Goal: Task Accomplishment & Management: Manage account settings

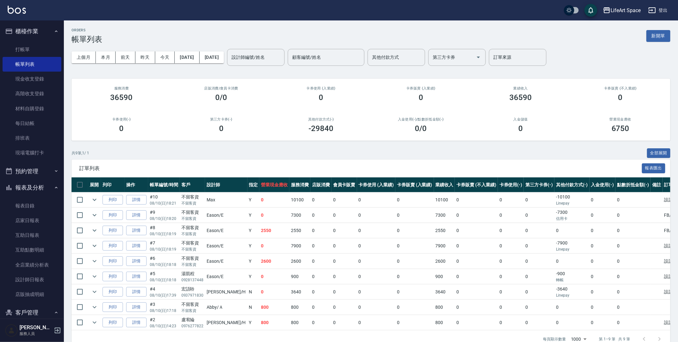
drag, startPoint x: 659, startPoint y: 35, endPoint x: 591, endPoint y: 106, distance: 97.8
click at [659, 35] on button "新開單" at bounding box center [658, 36] width 24 height 12
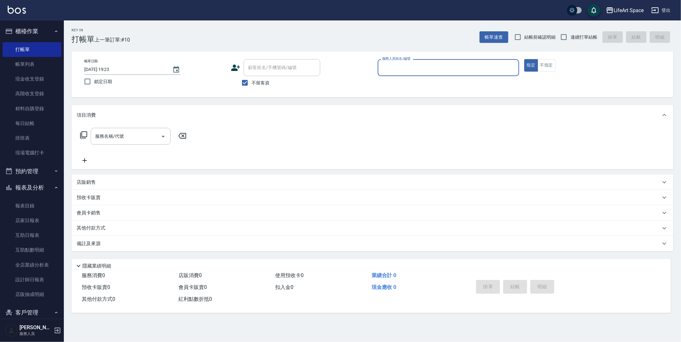
click at [405, 69] on input "服務人員姓名/編號" at bounding box center [449, 67] width 136 height 11
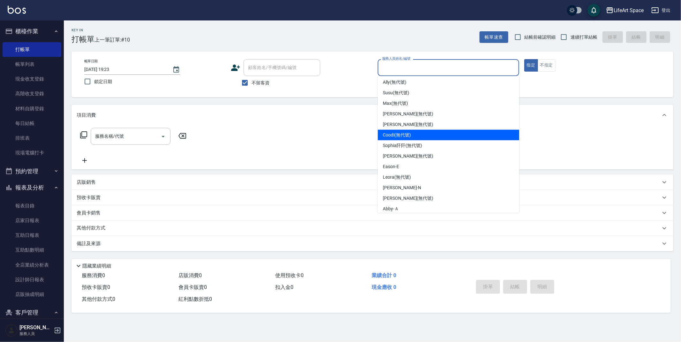
scroll to position [89, 0]
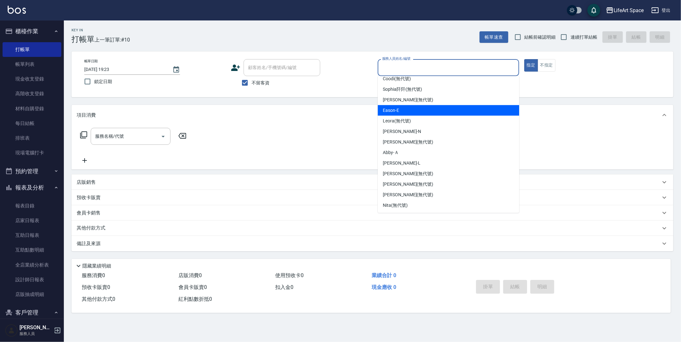
click at [397, 111] on span "Eason -E" at bounding box center [391, 110] width 16 height 7
type input "Eason-E"
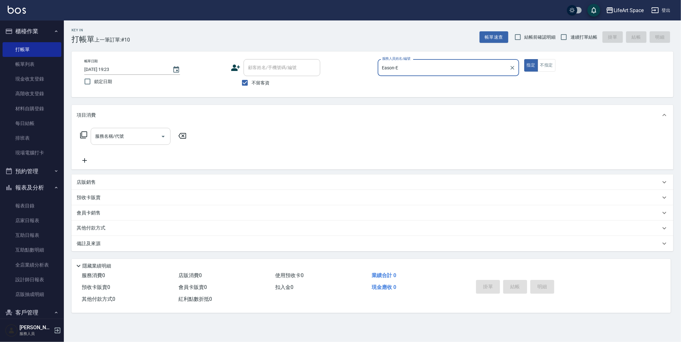
click at [138, 136] on input "服務名稱/代號" at bounding box center [126, 136] width 65 height 11
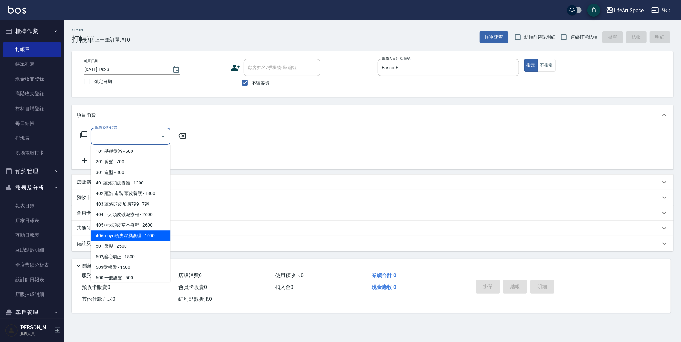
scroll to position [100, 0]
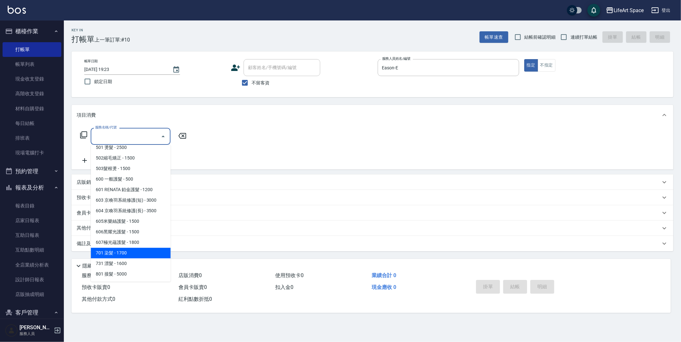
click at [130, 251] on span "701 染髮 - 1700" at bounding box center [131, 253] width 80 height 11
type input "701 染髮(701)"
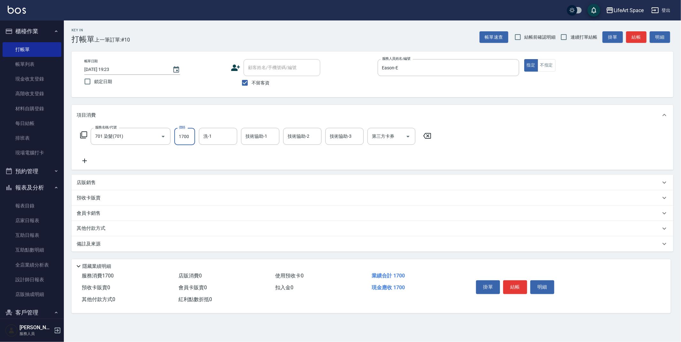
click at [189, 140] on input "1700" at bounding box center [184, 136] width 21 height 17
type input "5000"
click at [212, 137] on input "洗-1" at bounding box center [218, 136] width 33 height 11
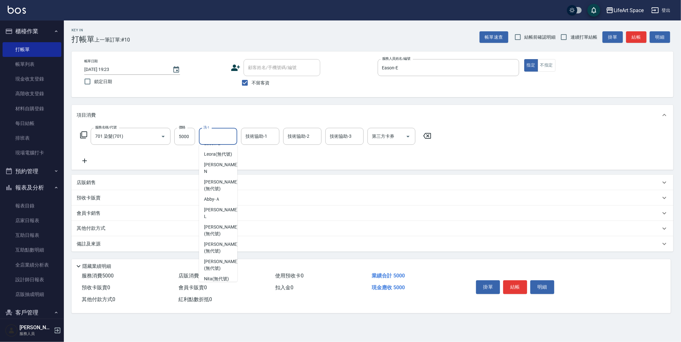
scroll to position [170, 0]
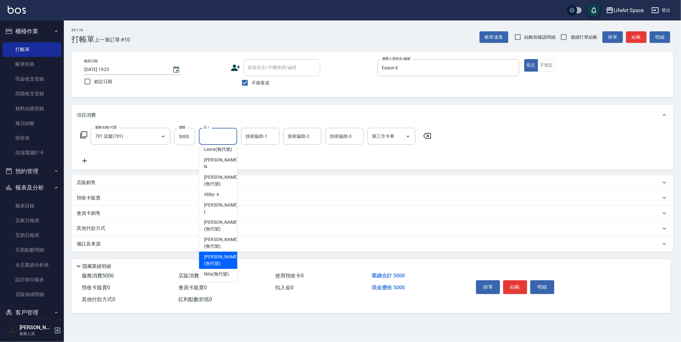
click at [216, 253] on span "[PERSON_NAME] (無代號)" at bounding box center [221, 259] width 34 height 13
type input "[PERSON_NAME](無代號)"
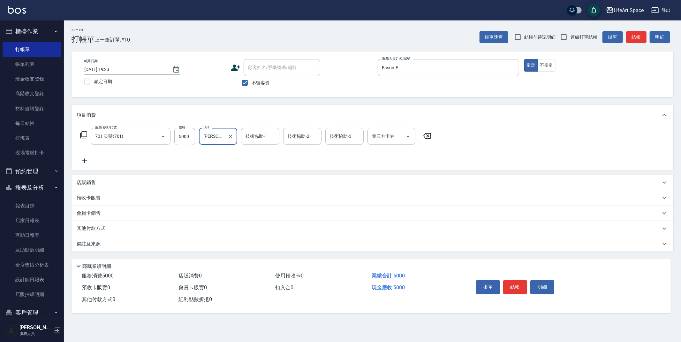
click at [266, 135] on input "技術協助-1" at bounding box center [260, 136] width 33 height 11
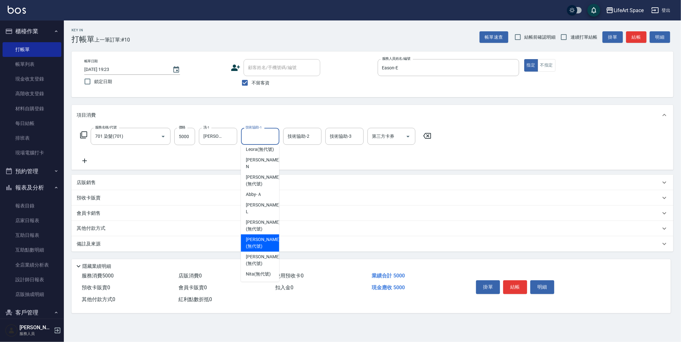
click at [263, 236] on span "[PERSON_NAME] (無代號)" at bounding box center [263, 242] width 34 height 13
type input "[PERSON_NAME](無代號)"
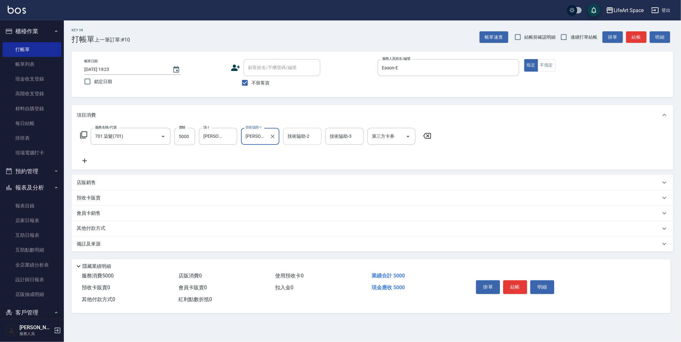
click at [307, 140] on input "技術協助-2" at bounding box center [302, 136] width 33 height 11
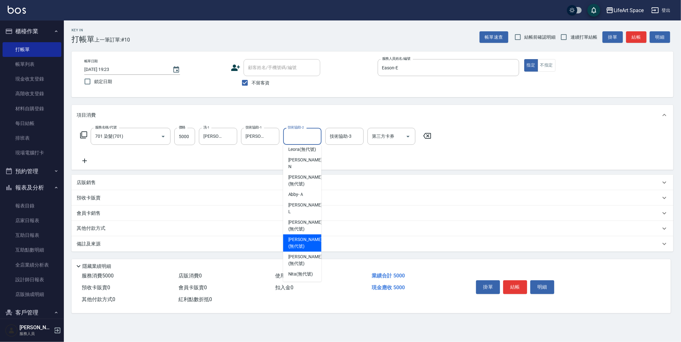
click at [300, 236] on span "[PERSON_NAME] (無代號)" at bounding box center [305, 242] width 34 height 13
type input "[PERSON_NAME](無代號)"
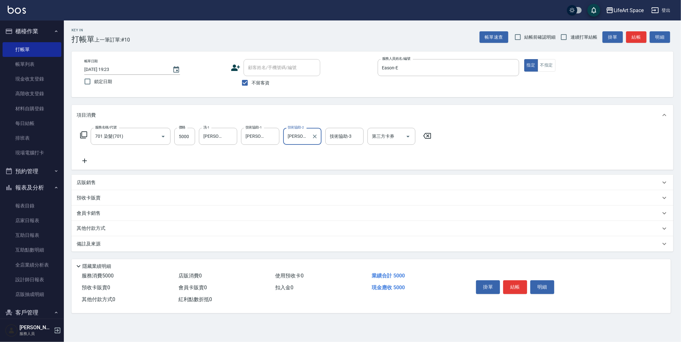
click at [185, 247] on div "備註及來源" at bounding box center [373, 243] width 602 height 15
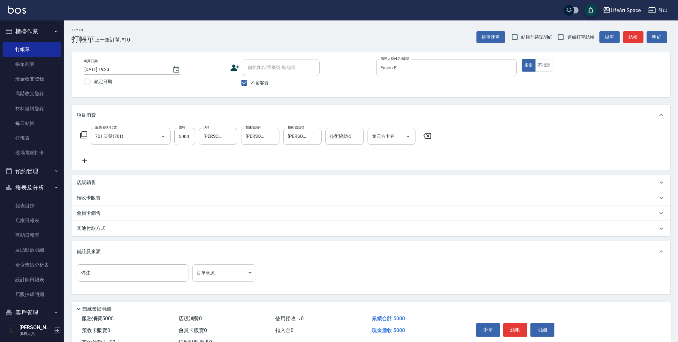
click at [223, 269] on body "LifeArt Space 登出 櫃檯作業 打帳單 帳單列表 現金收支登錄 高階收支登錄 材料自購登錄 每日結帳 排班表 現場電腦打卡 預約管理 預約管理 單…" at bounding box center [339, 181] width 678 height 363
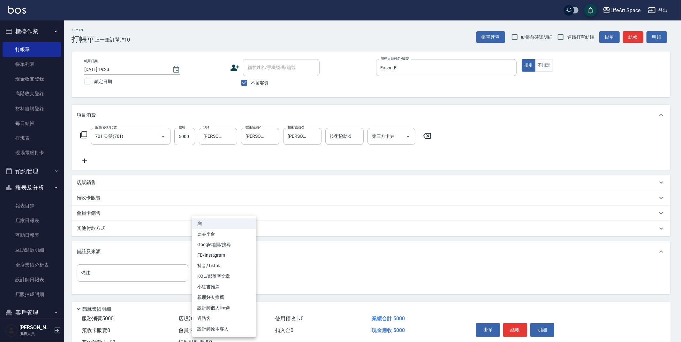
click at [223, 324] on li "設計師原本客人" at bounding box center [224, 329] width 64 height 11
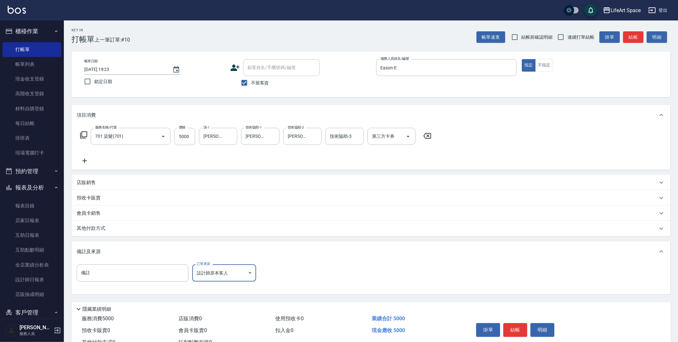
click at [226, 275] on body "LifeArt Space 登出 櫃檯作業 打帳單 帳單列表 現金收支登錄 高階收支登錄 材料自購登錄 每日結帳 排班表 現場電腦打卡 預約管理 預約管理 單…" at bounding box center [339, 181] width 678 height 363
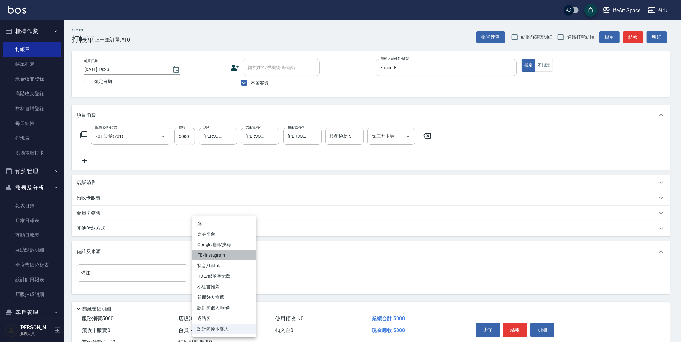
click at [225, 257] on li "FB/Instagram" at bounding box center [224, 255] width 64 height 11
type input "FB/Instagram"
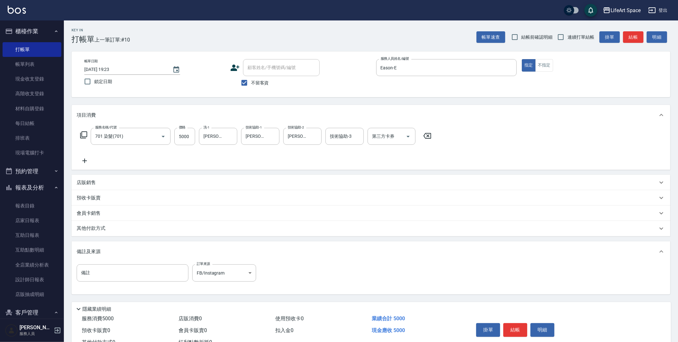
drag, startPoint x: 113, startPoint y: 228, endPoint x: 112, endPoint y: 232, distance: 4.0
click at [113, 228] on div "其他付款方式" at bounding box center [367, 228] width 581 height 7
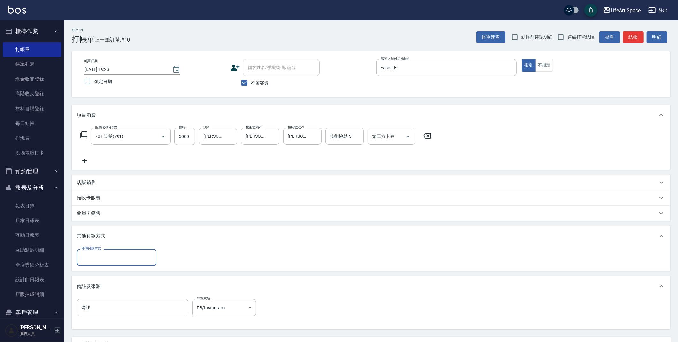
scroll to position [0, 0]
click at [107, 257] on input "其他付款方式" at bounding box center [117, 257] width 74 height 11
click at [103, 294] on span "信用卡" at bounding box center [117, 294] width 80 height 11
type input "信用卡"
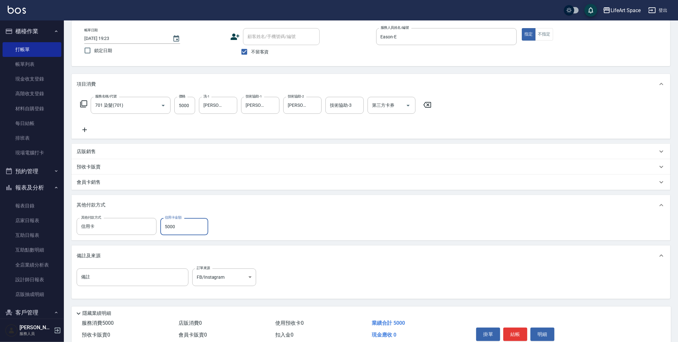
scroll to position [59, 0]
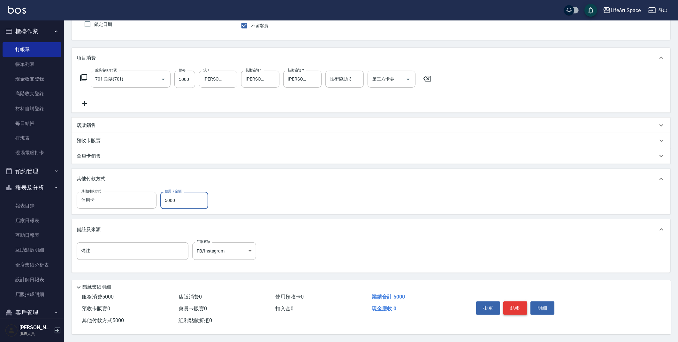
type input "5000"
click at [519, 303] on button "結帳" at bounding box center [515, 307] width 24 height 13
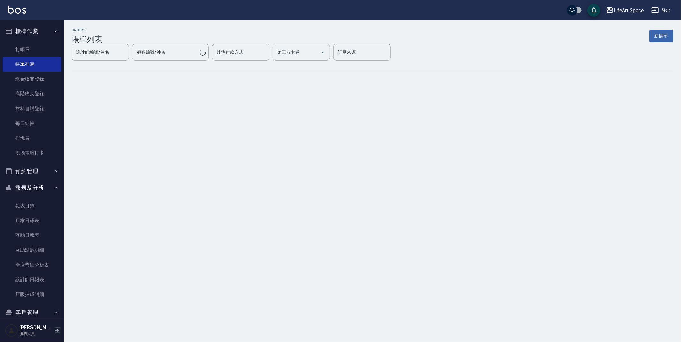
click at [657, 38] on button "新開單" at bounding box center [662, 36] width 24 height 12
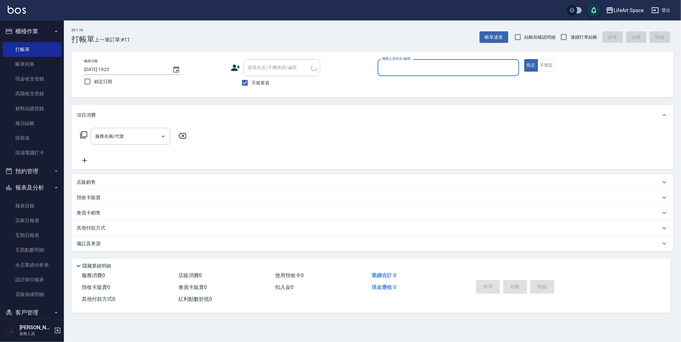
click at [452, 73] on input "服務人員姓名/編號" at bounding box center [449, 67] width 136 height 11
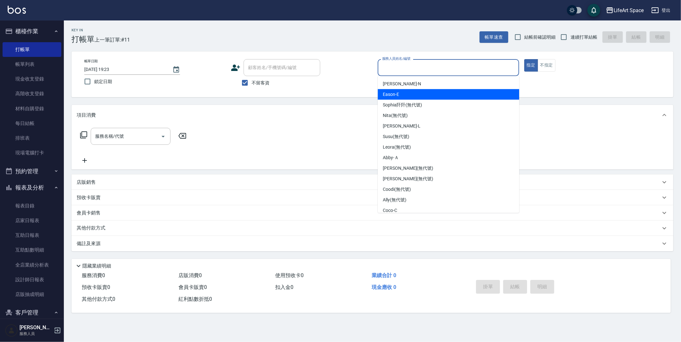
click at [424, 93] on div "Eason -E" at bounding box center [448, 94] width 141 height 11
type input "Eason-E"
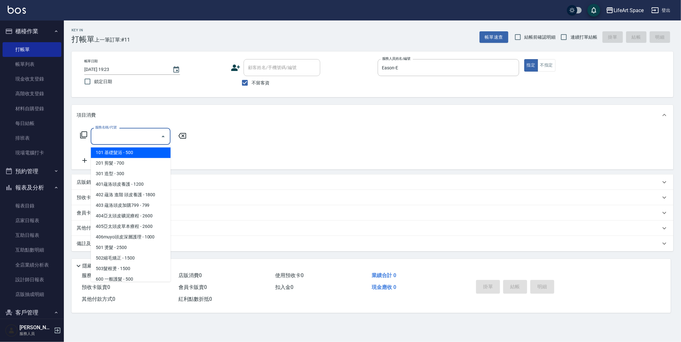
click at [116, 139] on input "服務名稱/代號" at bounding box center [126, 136] width 65 height 11
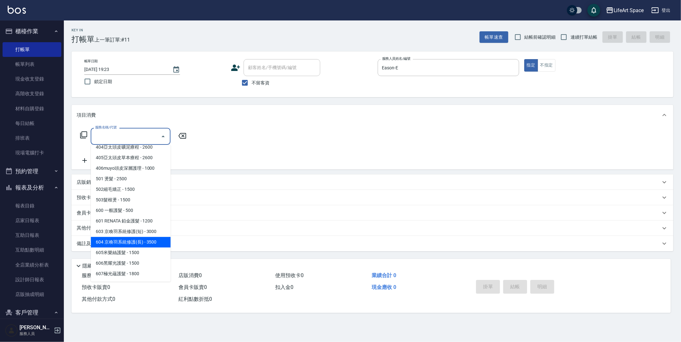
scroll to position [100, 0]
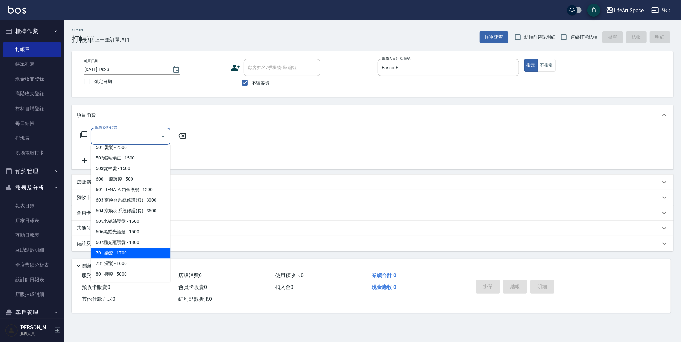
click at [137, 253] on span "701 染髮 - 1700" at bounding box center [131, 253] width 80 height 11
type input "701 染髮(701)"
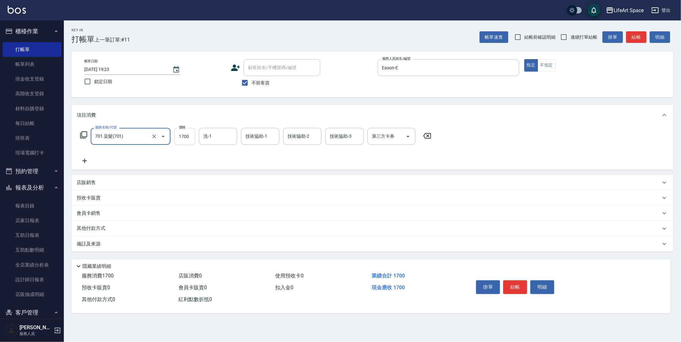
click at [190, 136] on input "1700" at bounding box center [184, 136] width 21 height 17
type input "3200"
click at [219, 135] on input "洗-1" at bounding box center [218, 136] width 33 height 11
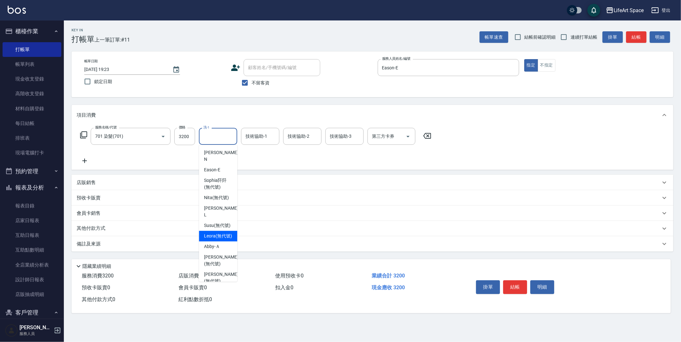
scroll to position [170, 0]
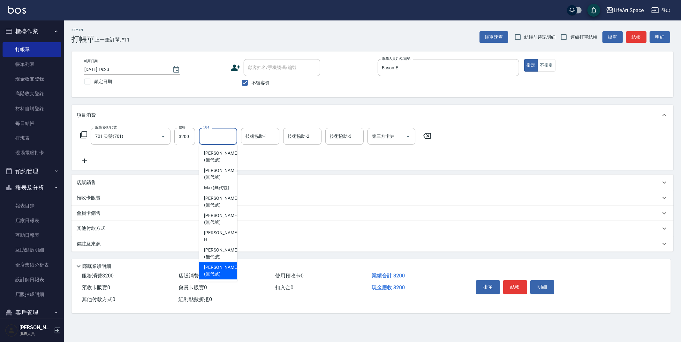
click at [214, 272] on span "[PERSON_NAME] (無代號)" at bounding box center [221, 270] width 34 height 13
type input "[PERSON_NAME](無代號)"
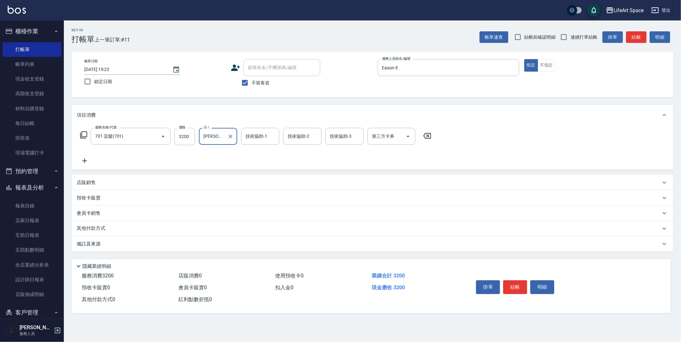
click at [260, 139] on input "技術協助-1" at bounding box center [260, 136] width 33 height 11
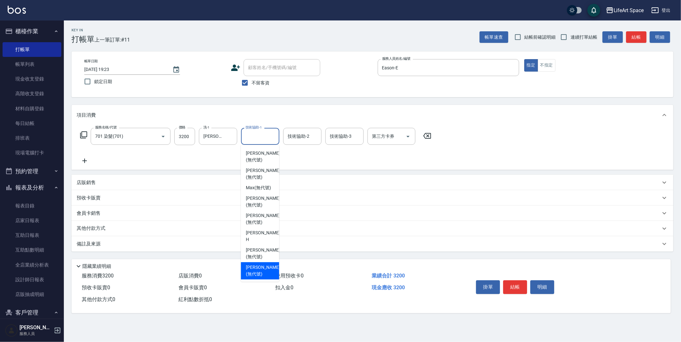
drag, startPoint x: 261, startPoint y: 268, endPoint x: 196, endPoint y: 253, distance: 66.9
click at [261, 268] on span "[PERSON_NAME] (無代號)" at bounding box center [263, 270] width 34 height 13
type input "[PERSON_NAME](無代號)"
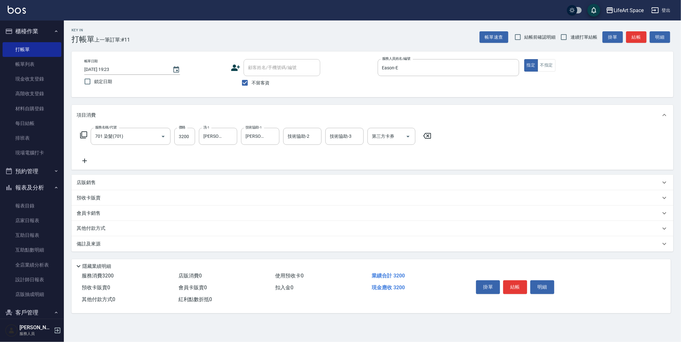
click at [135, 244] on div "備註及來源" at bounding box center [369, 243] width 584 height 7
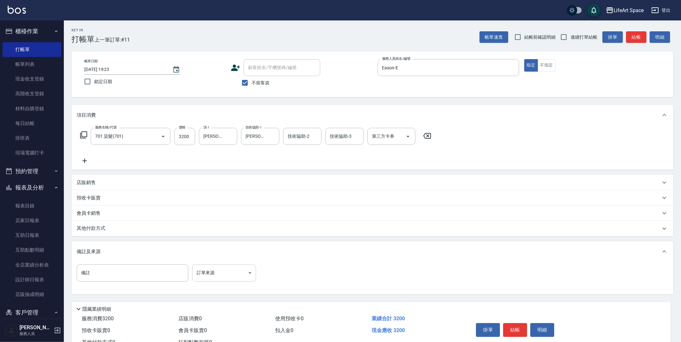
click at [210, 268] on body "LifeArt Space 登出 櫃檯作業 打帳單 帳單列表 現金收支登錄 高階收支登錄 材料自購登錄 每日結帳 排班表 現場電腦打卡 預約管理 預約管理 單…" at bounding box center [340, 181] width 681 height 363
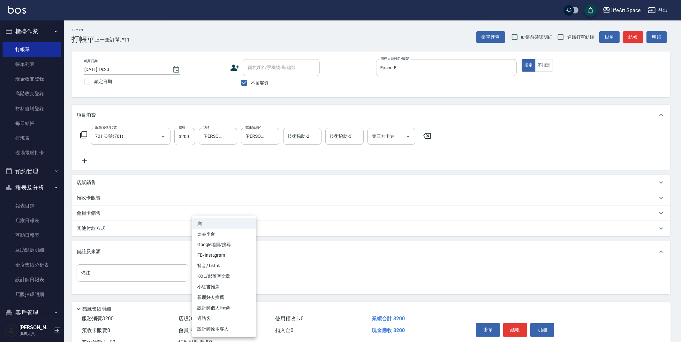
click at [222, 253] on li "FB/Instagram" at bounding box center [224, 255] width 64 height 11
type input "FB/Instagram"
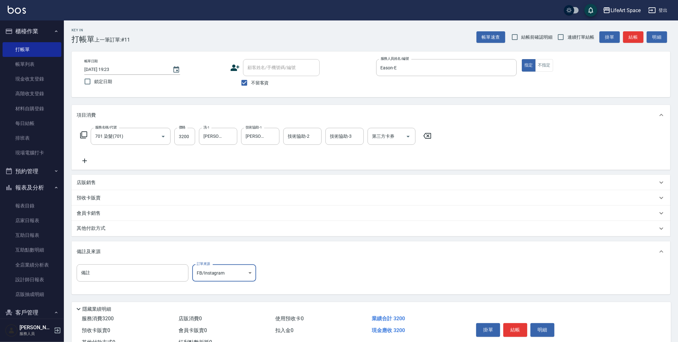
click at [141, 227] on div "其他付款方式" at bounding box center [367, 228] width 581 height 7
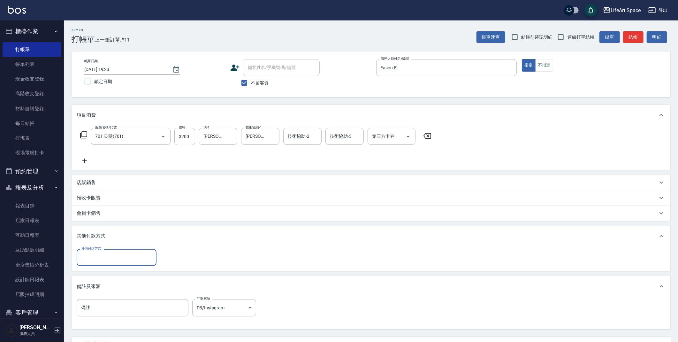
scroll to position [0, 0]
click at [124, 256] on input "其他付款方式" at bounding box center [117, 257] width 74 height 11
click at [119, 271] on span "轉帳" at bounding box center [117, 273] width 80 height 11
type input "轉帳"
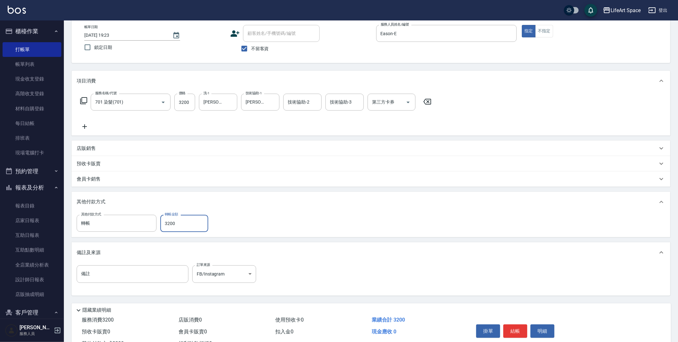
scroll to position [59, 0]
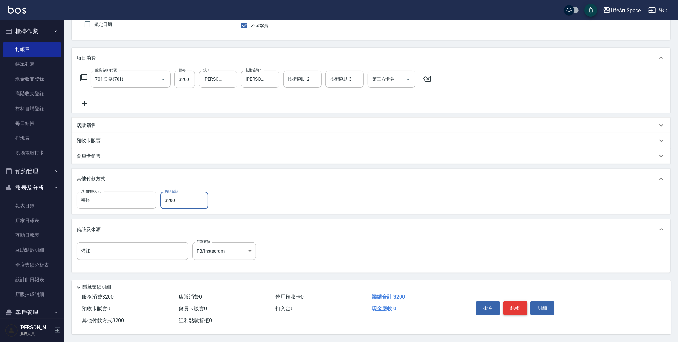
type input "3200"
click at [513, 302] on button "結帳" at bounding box center [515, 307] width 24 height 13
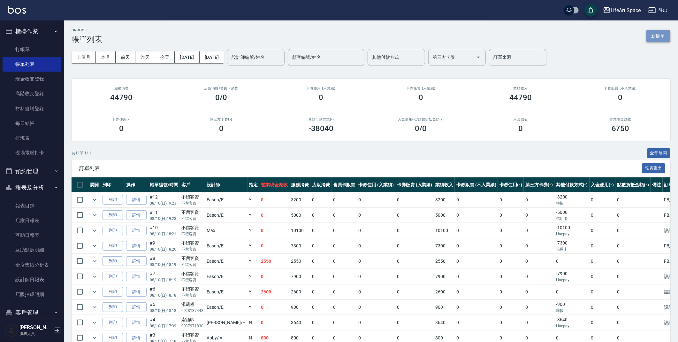
click at [662, 39] on button "新開單" at bounding box center [658, 36] width 24 height 12
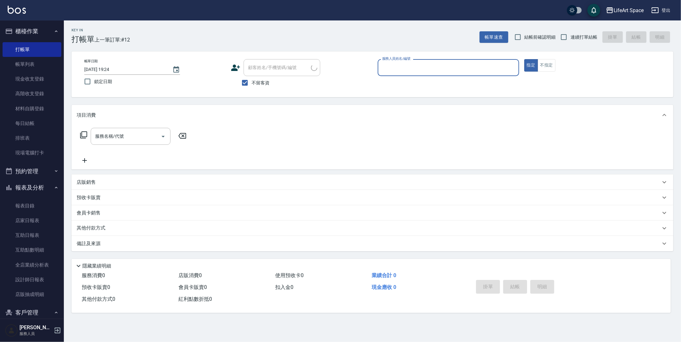
click at [405, 70] on input "服務人員姓名/編號" at bounding box center [449, 67] width 136 height 11
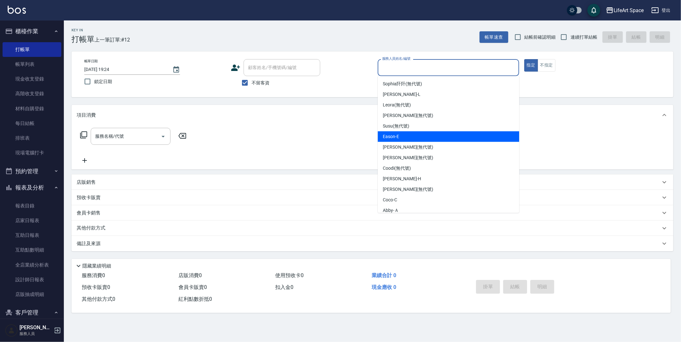
click at [410, 131] on div "Eason -E" at bounding box center [448, 136] width 141 height 11
type input "Eason-E"
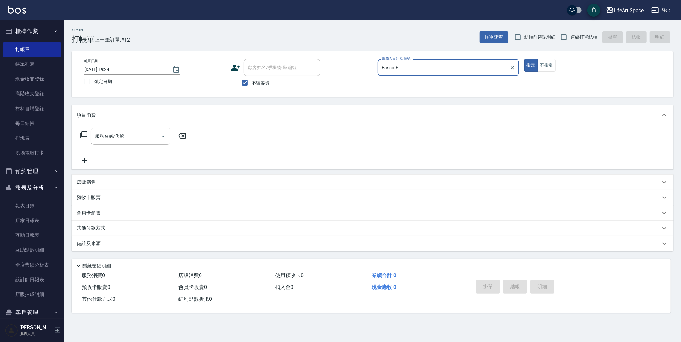
click at [111, 135] on div "服務名稱/代號 服務名稱/代號" at bounding box center [131, 136] width 80 height 17
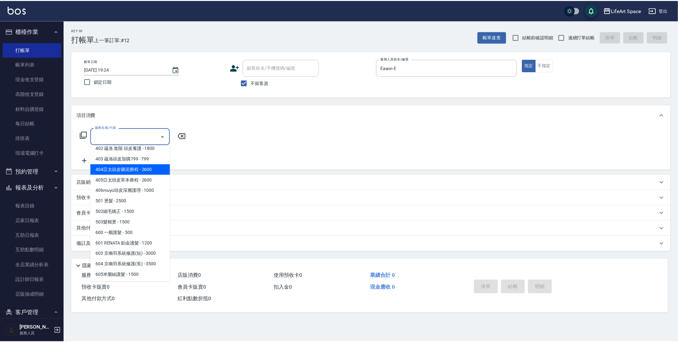
scroll to position [100, 0]
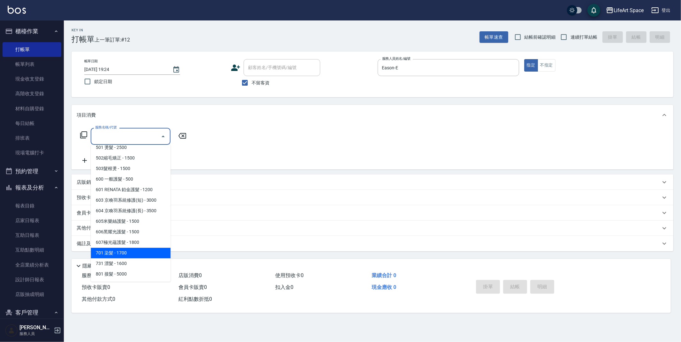
click at [146, 255] on span "701 染髮 - 1700" at bounding box center [131, 253] width 80 height 11
type input "701 染髮(701)"
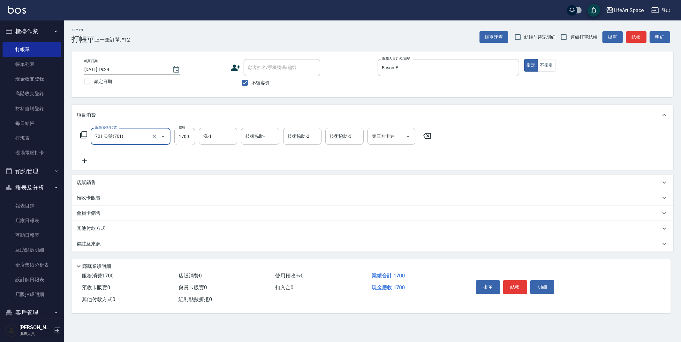
click at [86, 158] on icon at bounding box center [85, 161] width 16 height 8
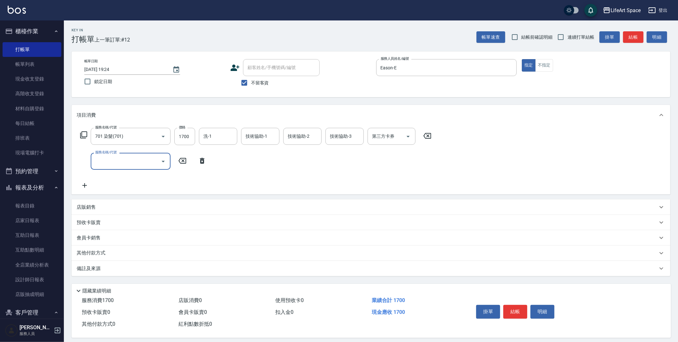
drag, startPoint x: 110, startPoint y: 163, endPoint x: 112, endPoint y: 166, distance: 3.7
click at [110, 163] on input "服務名稱/代號" at bounding box center [126, 161] width 65 height 11
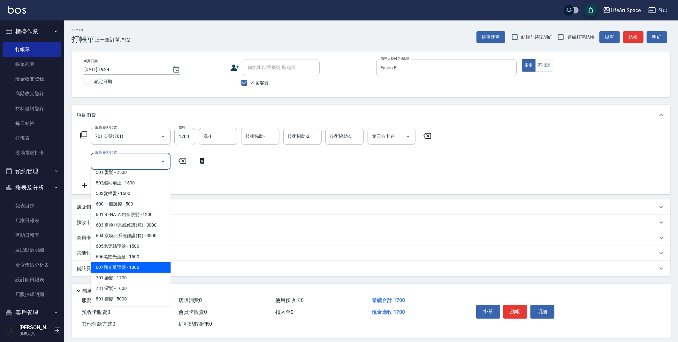
click at [134, 264] on span "607極光蘊護髮 - 1800" at bounding box center [131, 267] width 80 height 11
type input "607極光蘊護髮(607)"
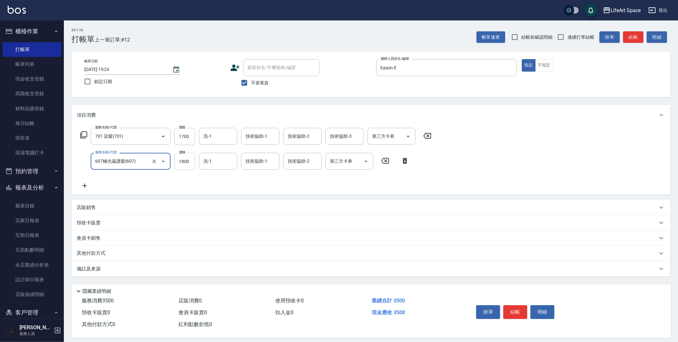
click at [191, 165] on input "1800" at bounding box center [184, 161] width 21 height 17
type input "2200"
click at [190, 136] on input "1700" at bounding box center [184, 136] width 21 height 17
type input "5250"
click at [217, 135] on input "洗-1" at bounding box center [218, 136] width 33 height 11
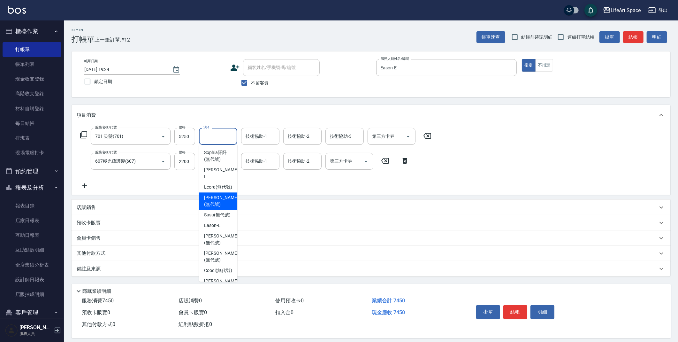
drag, startPoint x: 228, startPoint y: 201, endPoint x: 224, endPoint y: 190, distance: 11.5
click at [228, 201] on span "[PERSON_NAME] (無代號)" at bounding box center [221, 200] width 34 height 13
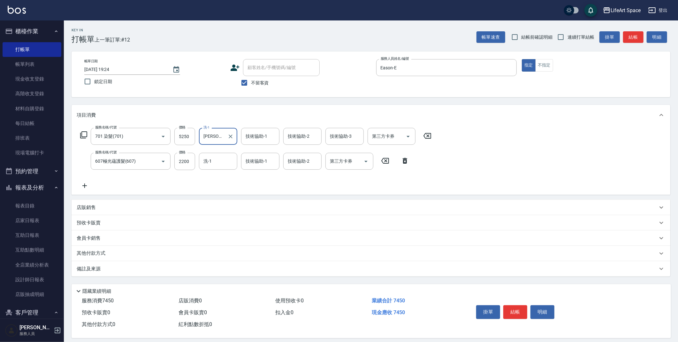
click at [223, 133] on input "[PERSON_NAME](無代號)" at bounding box center [213, 136] width 23 height 11
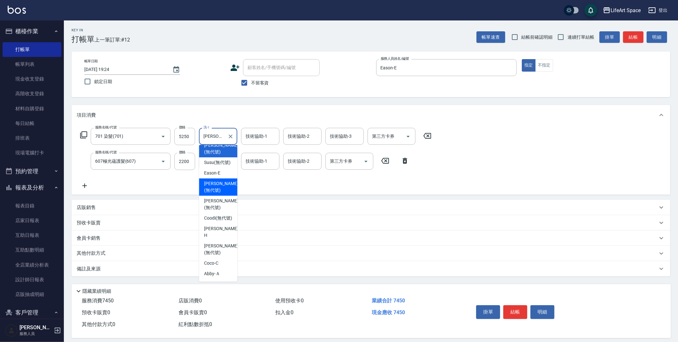
scroll to position [23, 0]
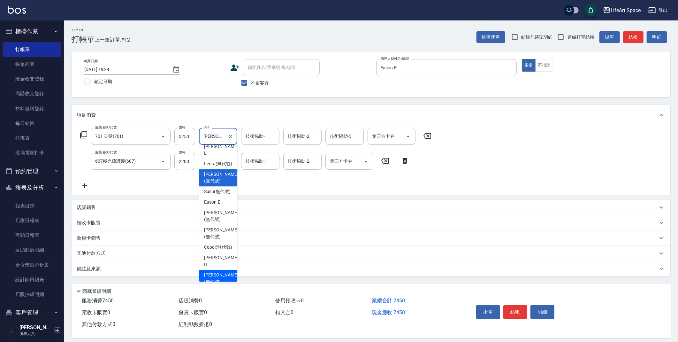
drag, startPoint x: 219, startPoint y: 279, endPoint x: 216, endPoint y: 201, distance: 78.3
click at [219, 279] on span "[PERSON_NAME] (無代號)" at bounding box center [221, 277] width 34 height 13
type input "[PERSON_NAME](無代號)"
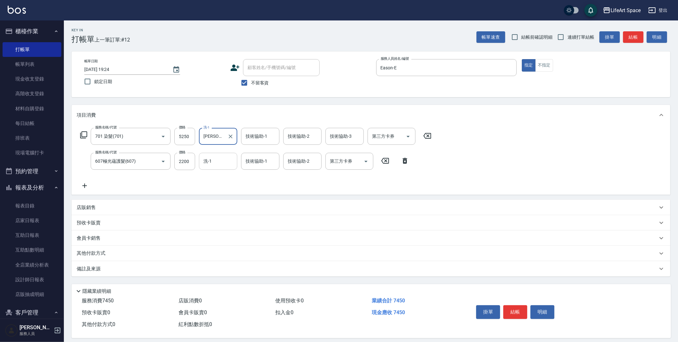
click at [215, 164] on input "洗-1" at bounding box center [218, 161] width 33 height 11
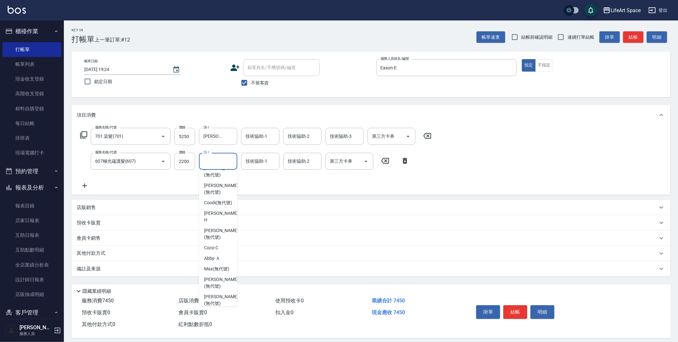
scroll to position [97, 0]
click at [225, 235] on span "[PERSON_NAME] (無代號)" at bounding box center [221, 228] width 34 height 13
type input "[PERSON_NAME](無代號)"
click at [251, 165] on input "技術協助-1" at bounding box center [260, 161] width 33 height 11
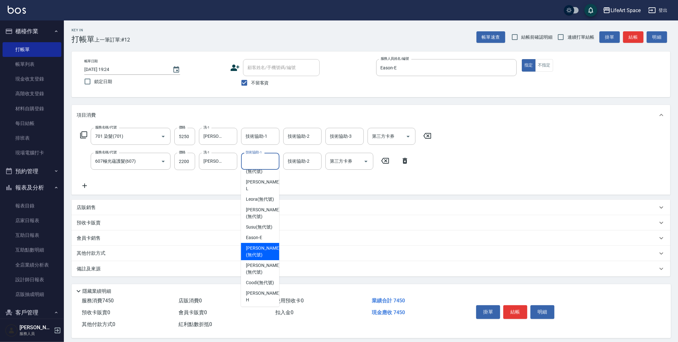
scroll to position [23, 0]
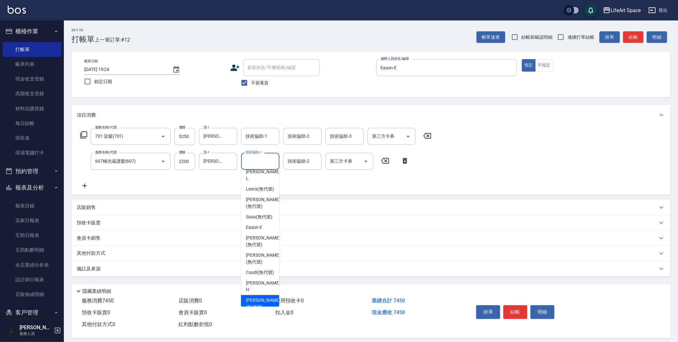
click at [258, 305] on span "[PERSON_NAME] (無代號)" at bounding box center [263, 303] width 34 height 13
type input "[PERSON_NAME](無代號)"
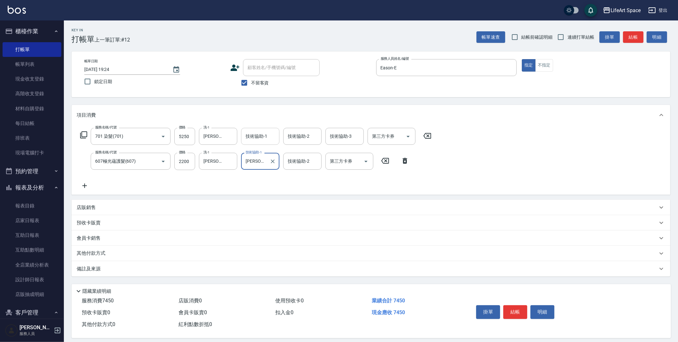
click at [263, 139] on input "技術協助-1" at bounding box center [260, 136] width 33 height 11
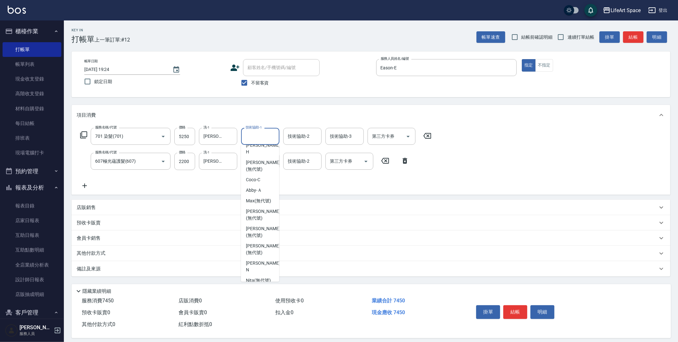
scroll to position [151, 0]
click at [263, 241] on span "[PERSON_NAME] (無代號)" at bounding box center [263, 233] width 34 height 13
type input "[PERSON_NAME](無代號)"
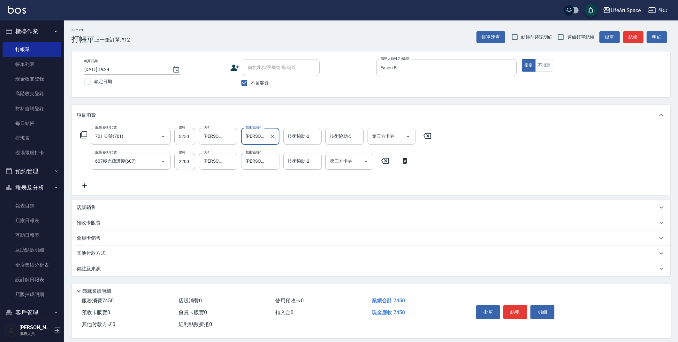
click at [152, 268] on div "備註及來源" at bounding box center [367, 268] width 581 height 7
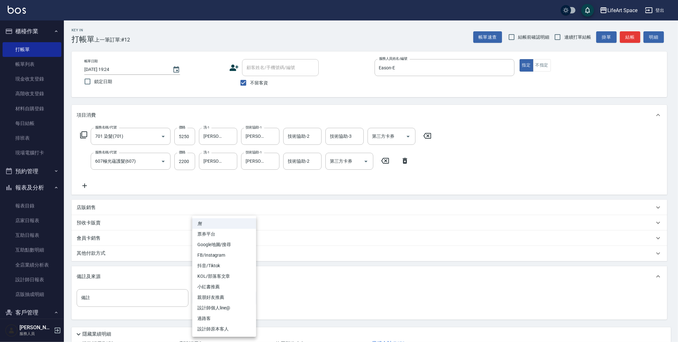
click at [219, 299] on body "LifeArt Space 登出 櫃檯作業 打帳單 帳單列表 現金收支登錄 高階收支登錄 材料自購登錄 每日結帳 排班表 現場電腦打卡 預約管理 預約管理 單…" at bounding box center [339, 194] width 678 height 389
click at [231, 325] on li "設計師原本客人" at bounding box center [224, 329] width 64 height 11
type input "設計師原本客人"
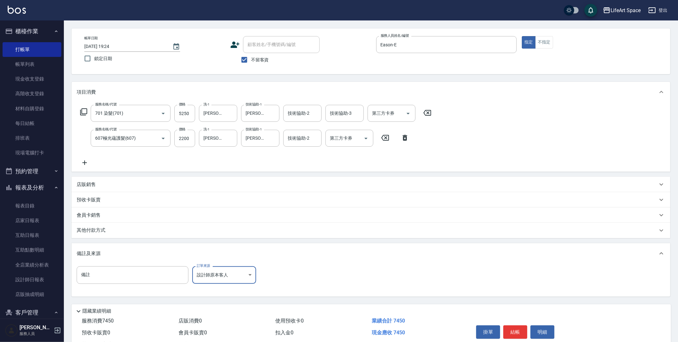
scroll to position [49, 0]
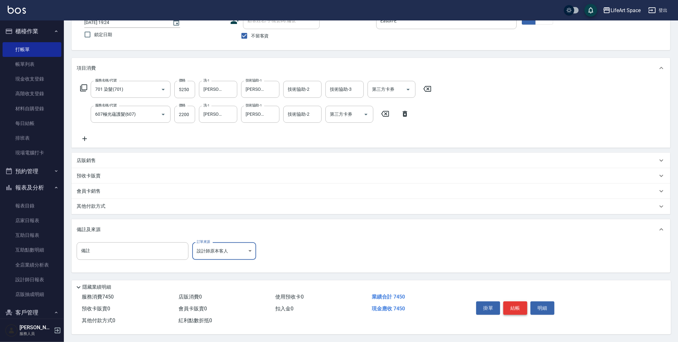
click at [513, 306] on button "結帳" at bounding box center [515, 307] width 24 height 13
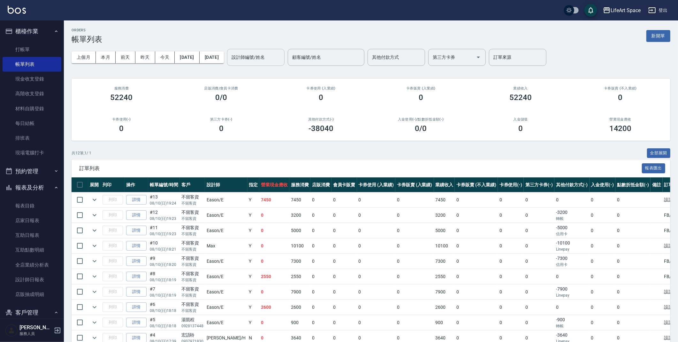
click at [282, 56] on input "設計師編號/姓名" at bounding box center [256, 57] width 52 height 11
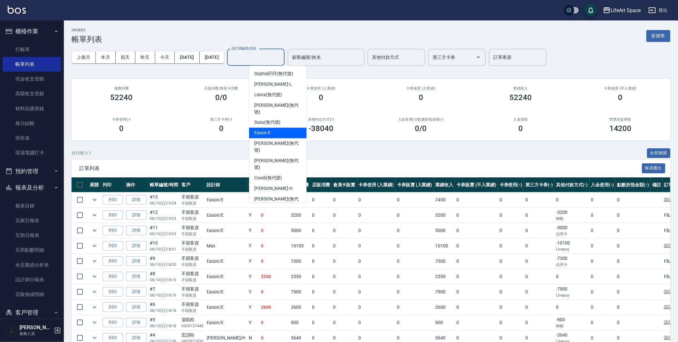
click at [280, 128] on div "Eason -E" at bounding box center [277, 133] width 57 height 11
type input "Eason-E"
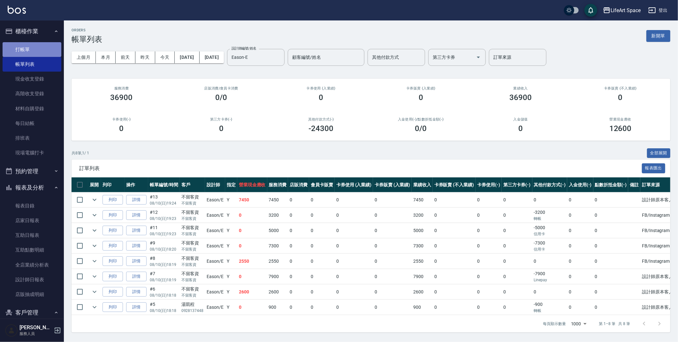
click at [43, 47] on link "打帳單" at bounding box center [32, 49] width 59 height 15
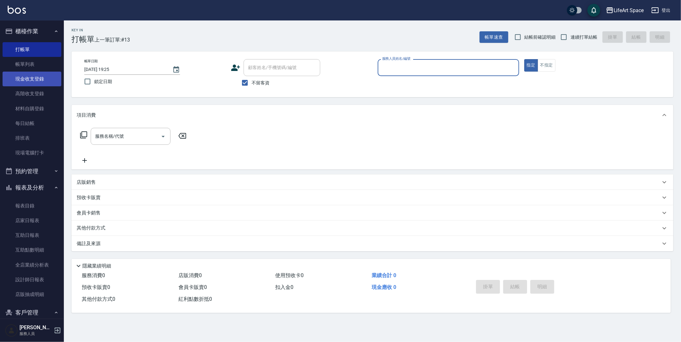
click at [46, 83] on link "現金收支登錄" at bounding box center [32, 79] width 59 height 15
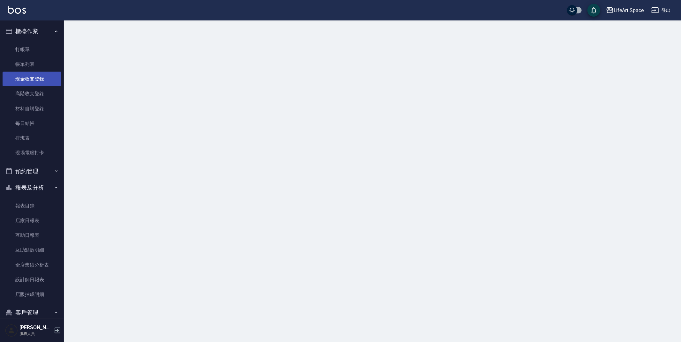
click at [46, 83] on link "現金收支登錄" at bounding box center [32, 79] width 59 height 15
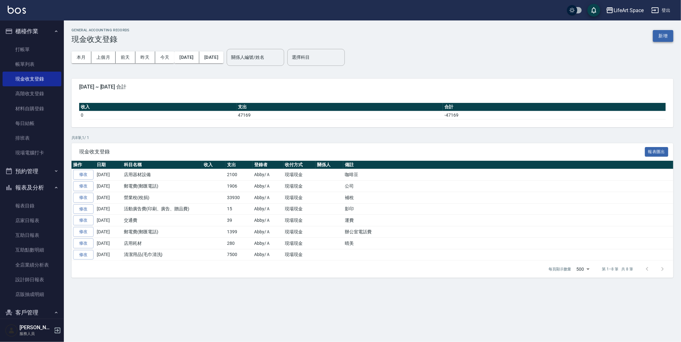
click at [671, 35] on button "新增" at bounding box center [663, 36] width 20 height 12
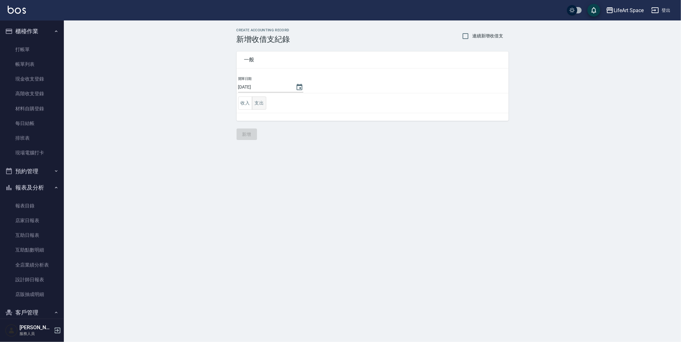
click at [256, 103] on button "支出" at bounding box center [259, 102] width 14 height 13
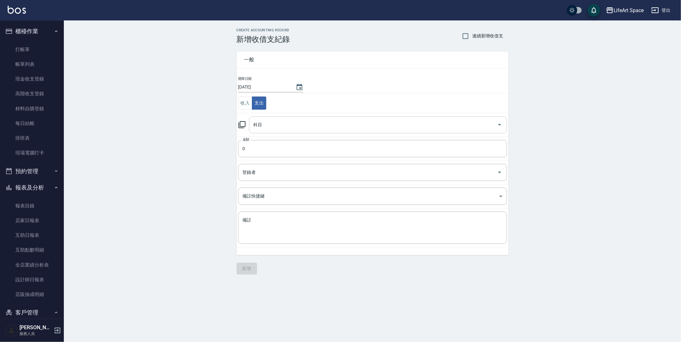
click at [281, 117] on div "科目" at bounding box center [378, 124] width 258 height 17
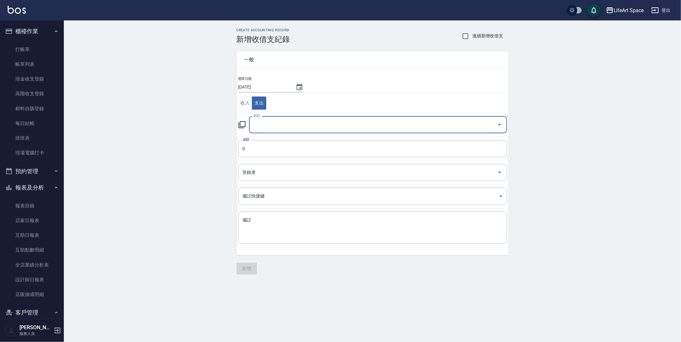
click at [289, 119] on input "科目" at bounding box center [373, 124] width 243 height 11
click at [289, 120] on input "科目" at bounding box center [373, 124] width 243 height 11
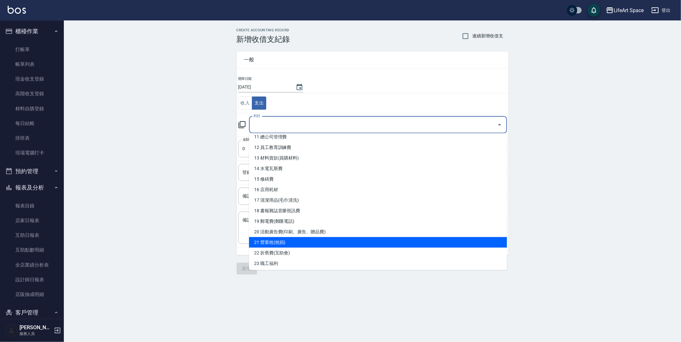
scroll to position [96, 0]
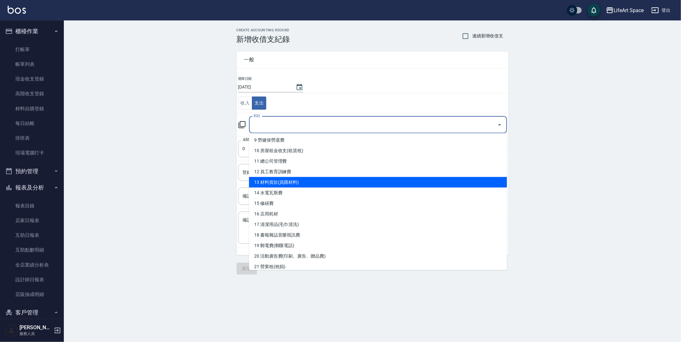
click at [313, 179] on li "13 材料貨款(員購材料)" at bounding box center [378, 182] width 258 height 11
type input "13 材料貨款(員購材料)"
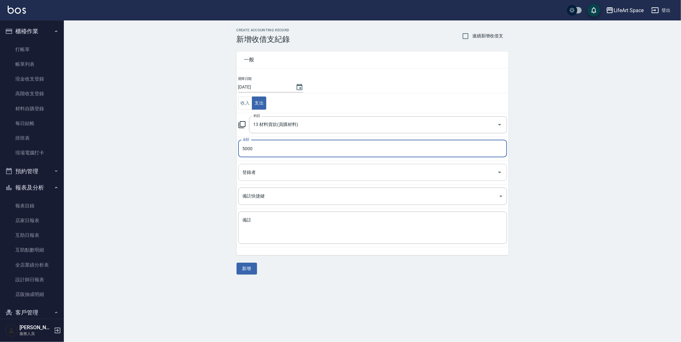
click at [334, 179] on div "登錄者" at bounding box center [372, 172] width 269 height 17
type input "5000"
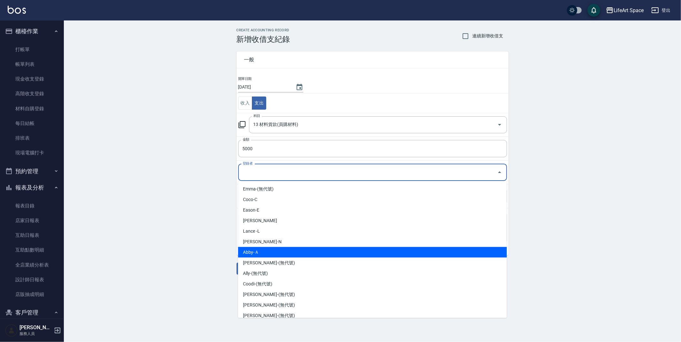
click at [311, 248] on li "Abby-Ａ" at bounding box center [372, 252] width 269 height 11
type input "Abby-Ａ"
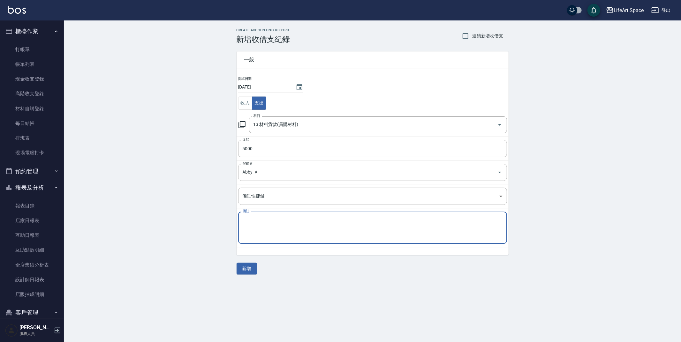
click at [313, 232] on textarea "備註" at bounding box center [373, 228] width 260 height 22
type textarea "x"
type textarea "\"
type textarea "ㄎ"
type textarea "高"
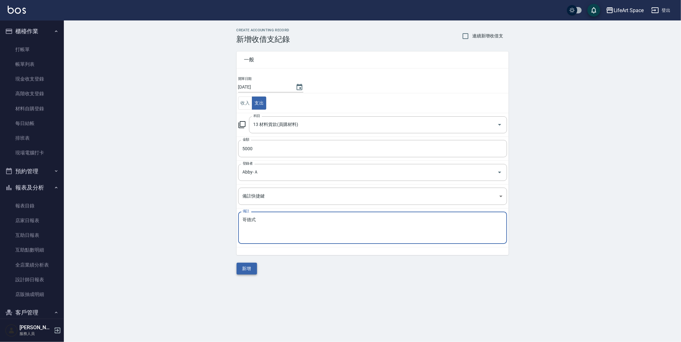
type textarea "哥德式"
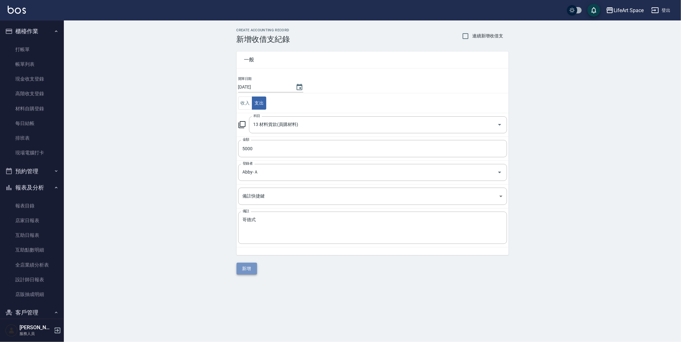
click at [253, 267] on button "新增" at bounding box center [247, 269] width 20 height 12
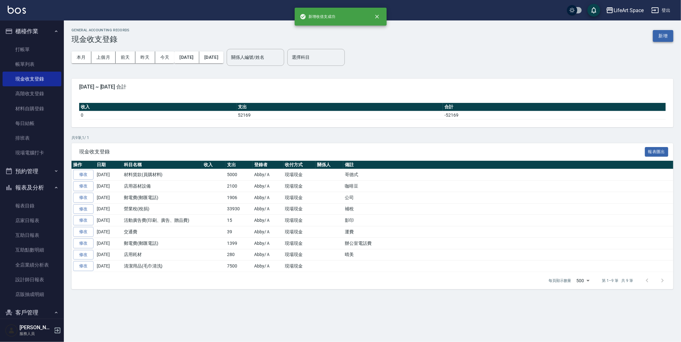
click at [669, 35] on button "新增" at bounding box center [663, 36] width 20 height 12
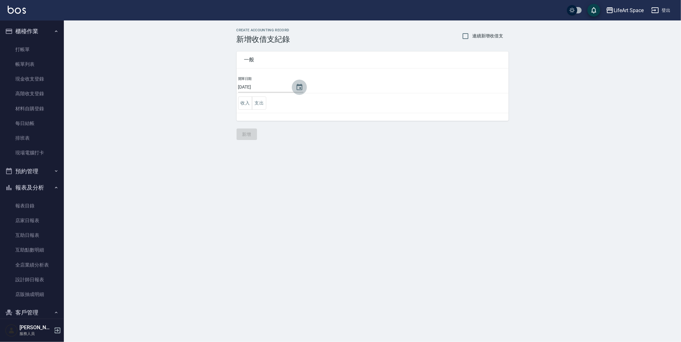
click at [296, 87] on icon "Choose date, selected date is 2025-08-10" at bounding box center [300, 87] width 8 height 8
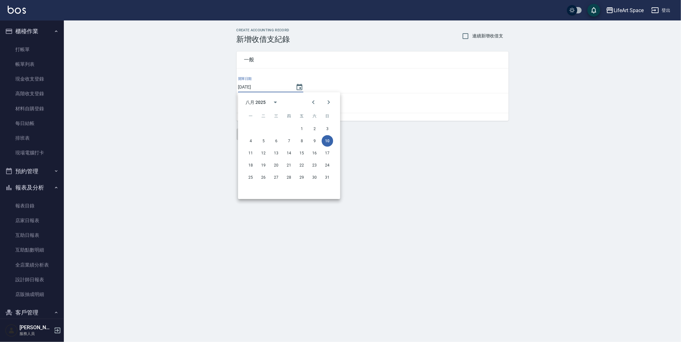
click at [357, 88] on td "開單日期 [DATE]" at bounding box center [373, 84] width 272 height 17
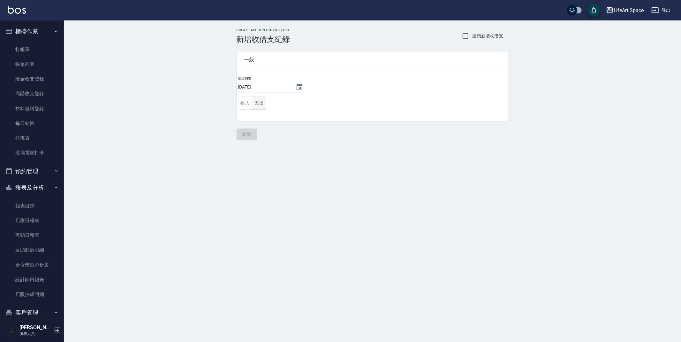
click at [265, 108] on button "支出" at bounding box center [259, 102] width 14 height 13
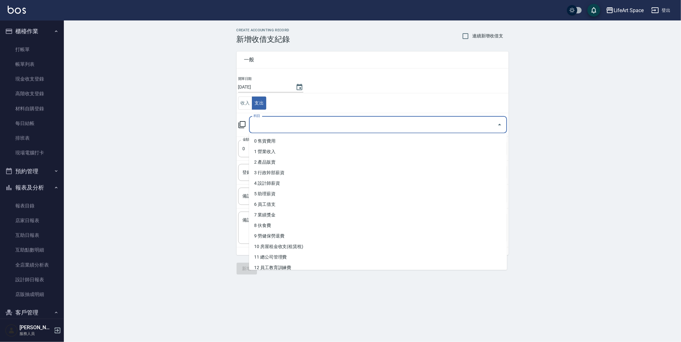
click at [286, 127] on input "科目" at bounding box center [373, 124] width 243 height 11
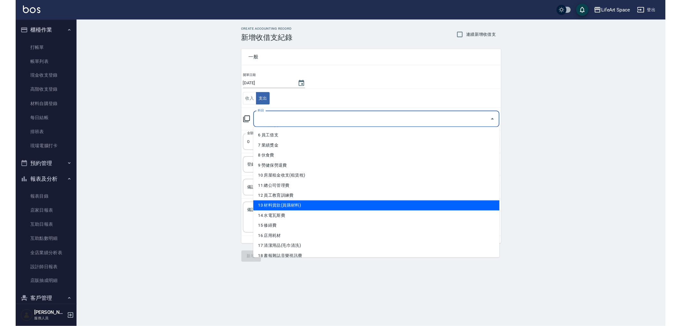
scroll to position [63, 0]
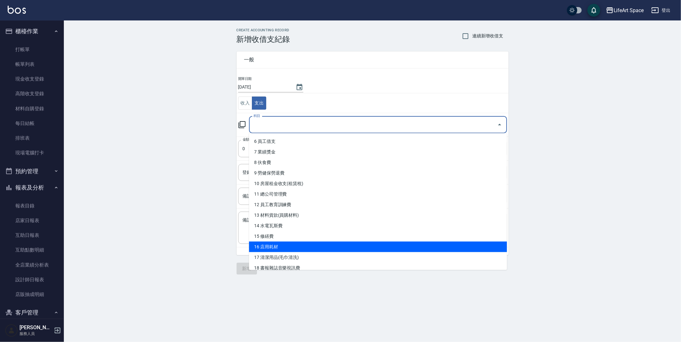
click at [286, 243] on li "16 店用耗材" at bounding box center [378, 246] width 258 height 11
type input "16 店用耗材"
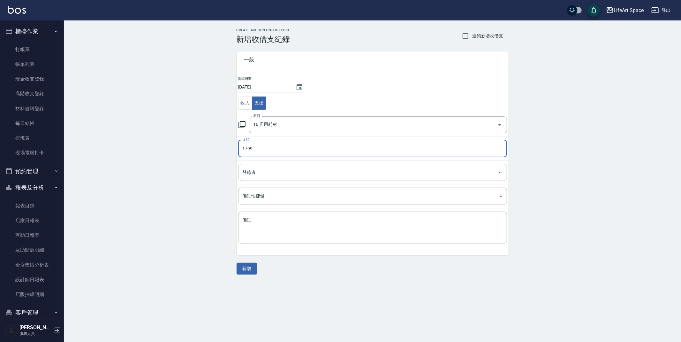
type input "1798"
click at [286, 165] on div "登錄者" at bounding box center [372, 172] width 269 height 17
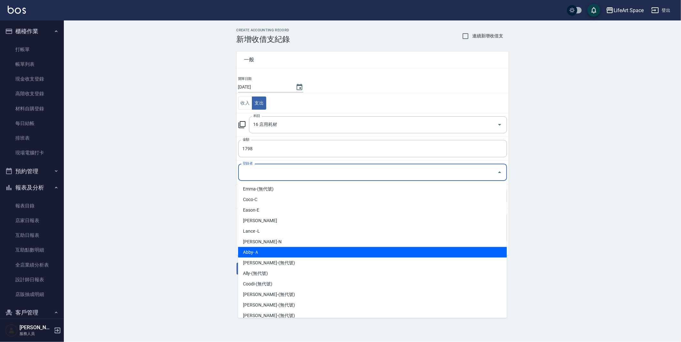
click at [281, 253] on li "Abby-Ａ" at bounding box center [372, 252] width 269 height 11
type input "Abby-Ａ"
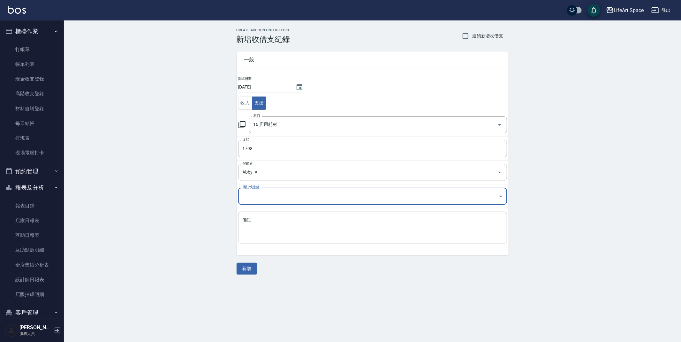
click at [299, 226] on textarea "備註" at bounding box center [373, 228] width 260 height 22
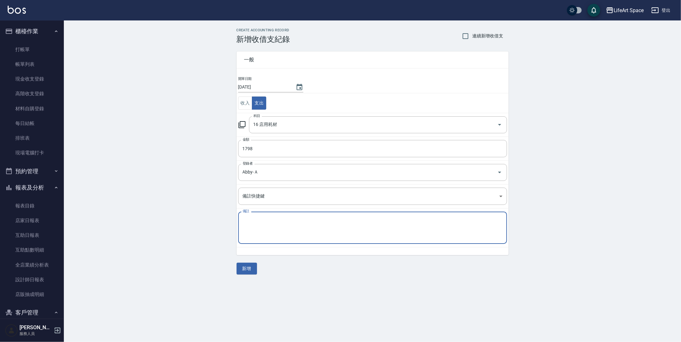
type textarea "z"
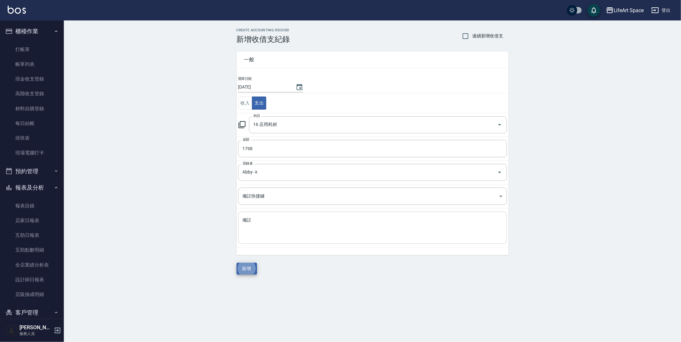
click at [315, 217] on textarea "備註" at bounding box center [373, 228] width 260 height 22
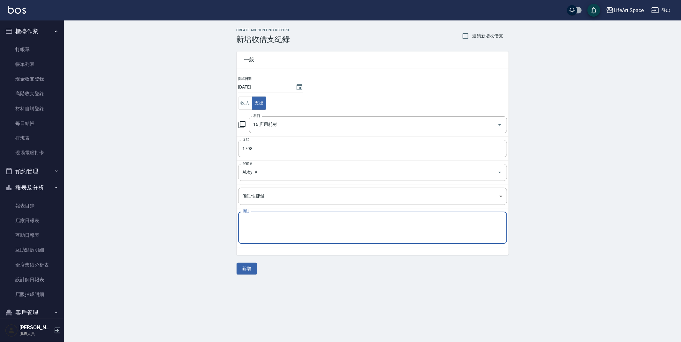
type textarea "d"
type textarea "ㄎ"
type textarea "㽪"
type textarea "餅乾 清潔用品"
click at [252, 270] on button "新增" at bounding box center [247, 269] width 20 height 12
